Goal: Task Accomplishment & Management: Use online tool/utility

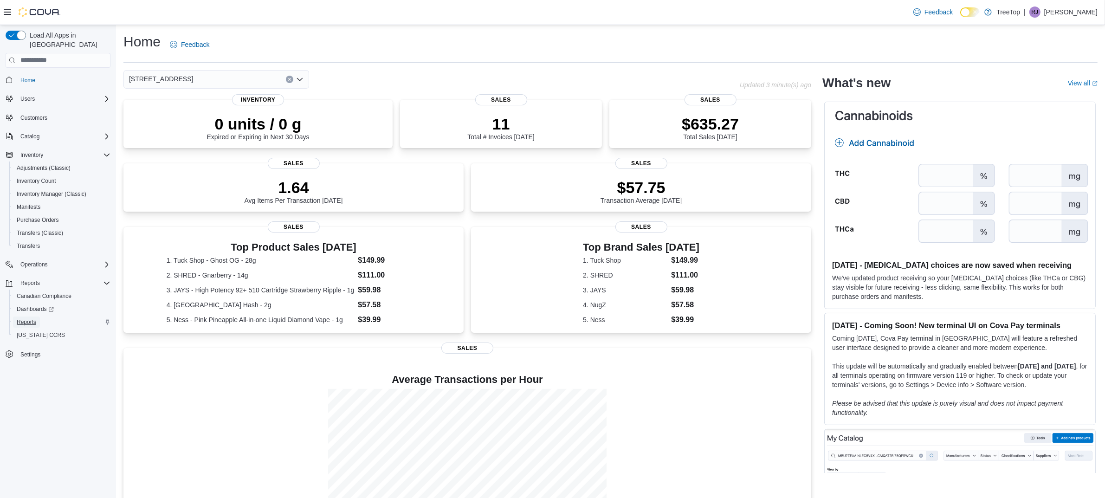
click at [26, 318] on span "Reports" at bounding box center [26, 321] width 19 height 7
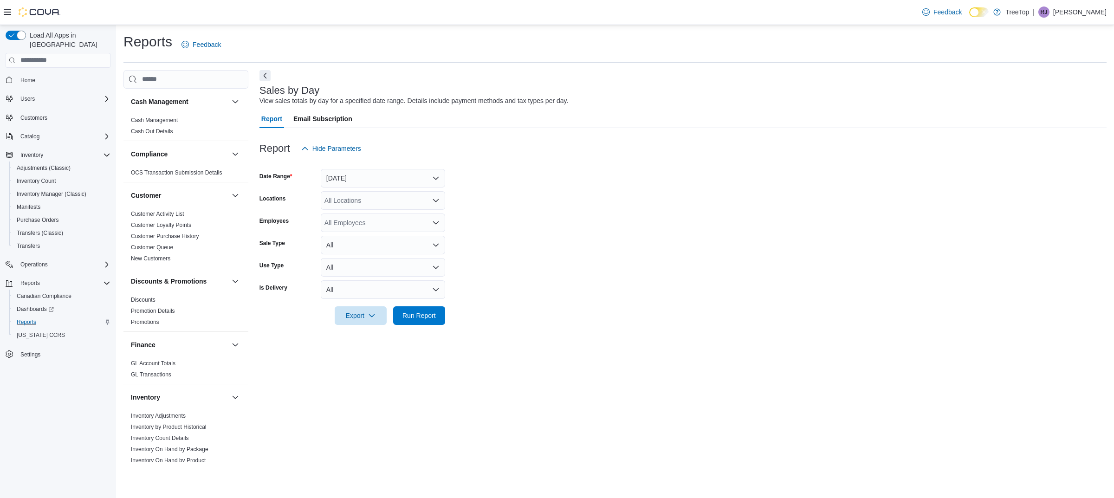
click at [374, 203] on div "All Locations" at bounding box center [383, 200] width 124 height 19
click at [384, 226] on span "[STREET_ADDRESS]" at bounding box center [373, 229] width 64 height 9
drag, startPoint x: 415, startPoint y: 312, endPoint x: 413, endPoint y: 305, distance: 6.8
click at [416, 313] on span "Run Report" at bounding box center [418, 314] width 33 height 9
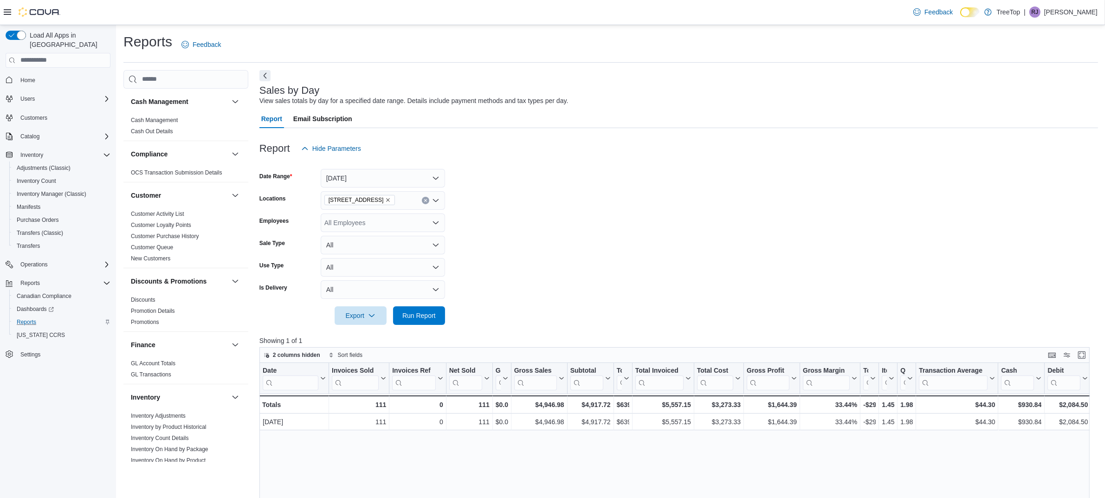
click at [391, 199] on icon "Remove 150 Nipissing Road, Unit 3 from selection in this group" at bounding box center [388, 200] width 6 height 6
click at [397, 239] on div "[STREET_ADDRESS][PERSON_NAME]" at bounding box center [382, 242] width 113 height 9
drag, startPoint x: 425, startPoint y: 319, endPoint x: 425, endPoint y: 314, distance: 4.7
click at [425, 319] on span "Run Report" at bounding box center [418, 314] width 33 height 9
